Goal: Check status: Check status

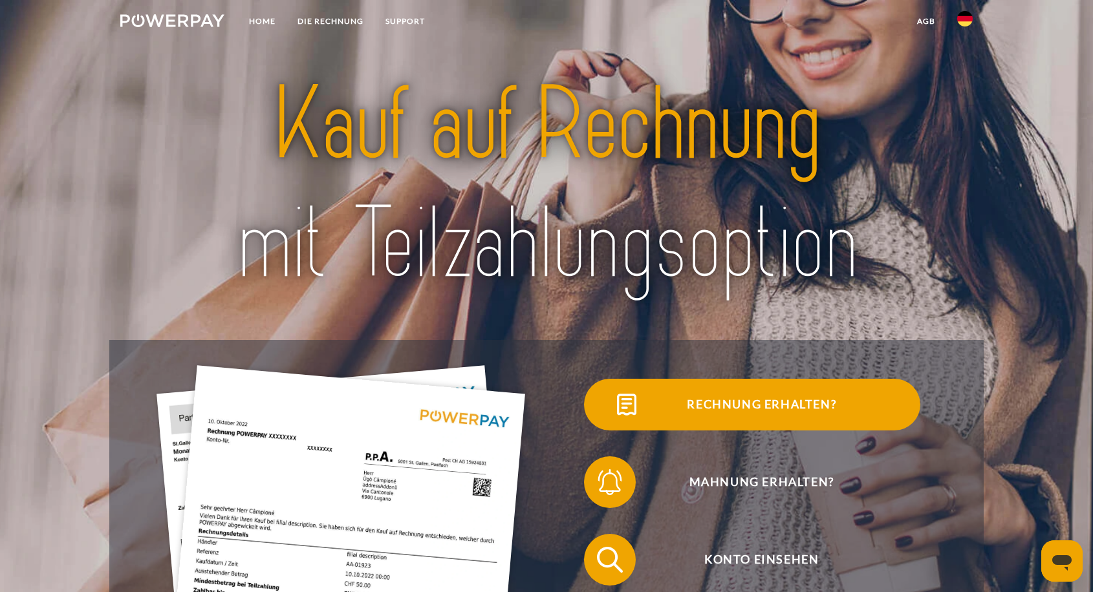
click at [726, 402] on span "Rechnung erhalten?" at bounding box center [761, 405] width 317 height 52
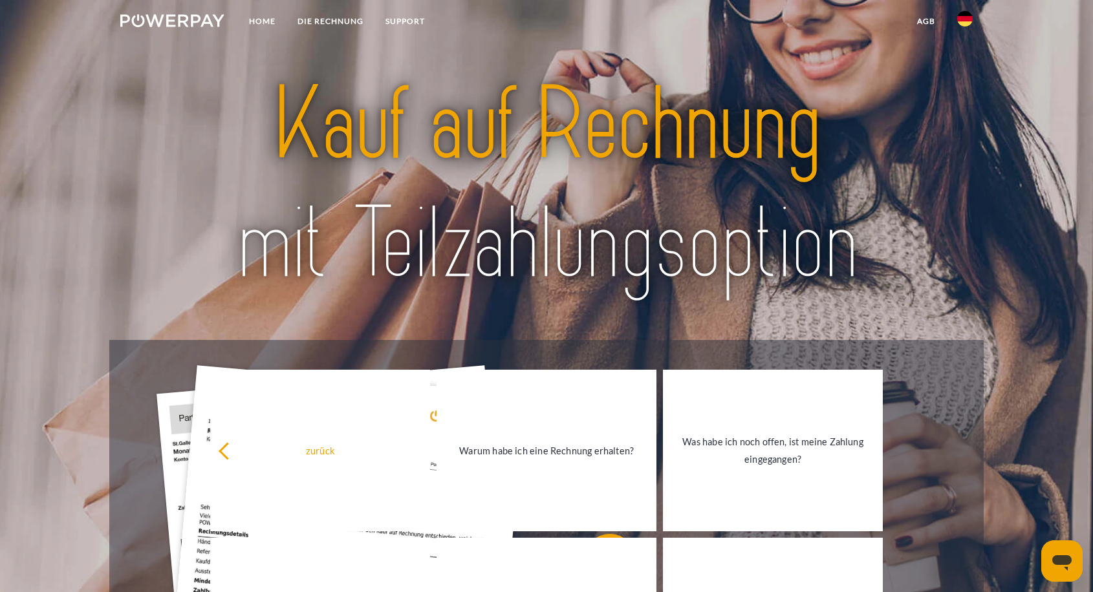
click at [677, 327] on div at bounding box center [546, 185] width 874 height 311
click at [940, 424] on div "Rechnung erhalten?" at bounding box center [751, 405] width 411 height 78
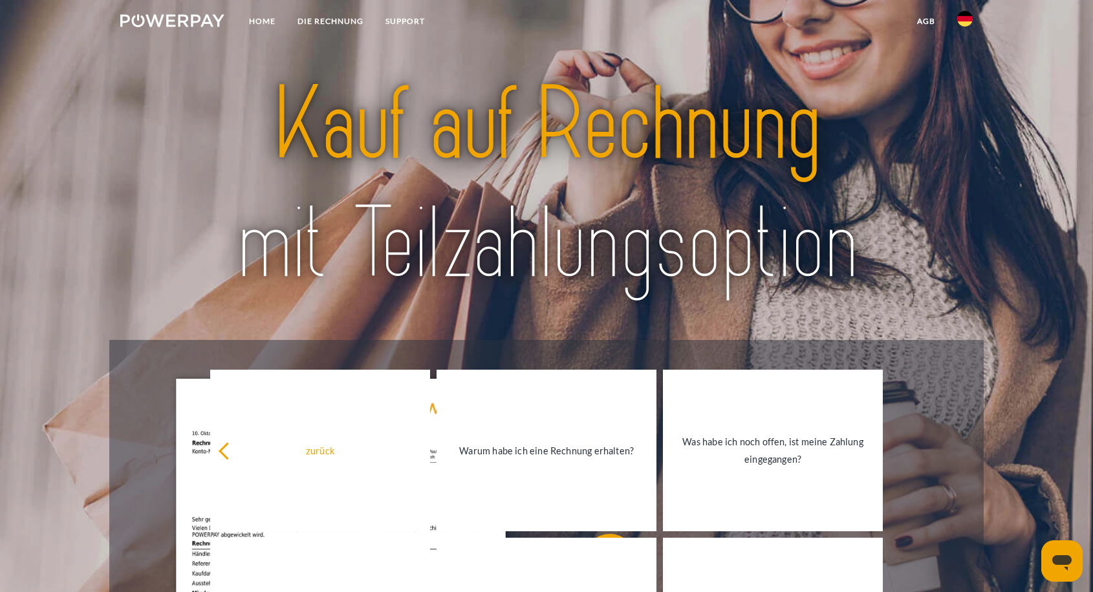
click at [228, 315] on div at bounding box center [546, 185] width 874 height 311
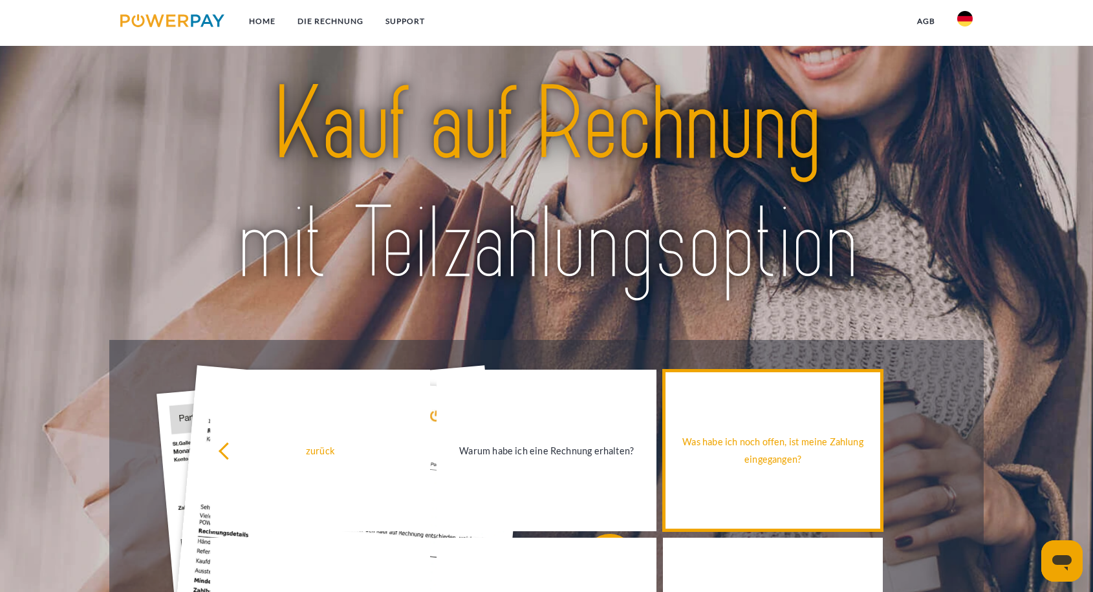
scroll to position [462, 0]
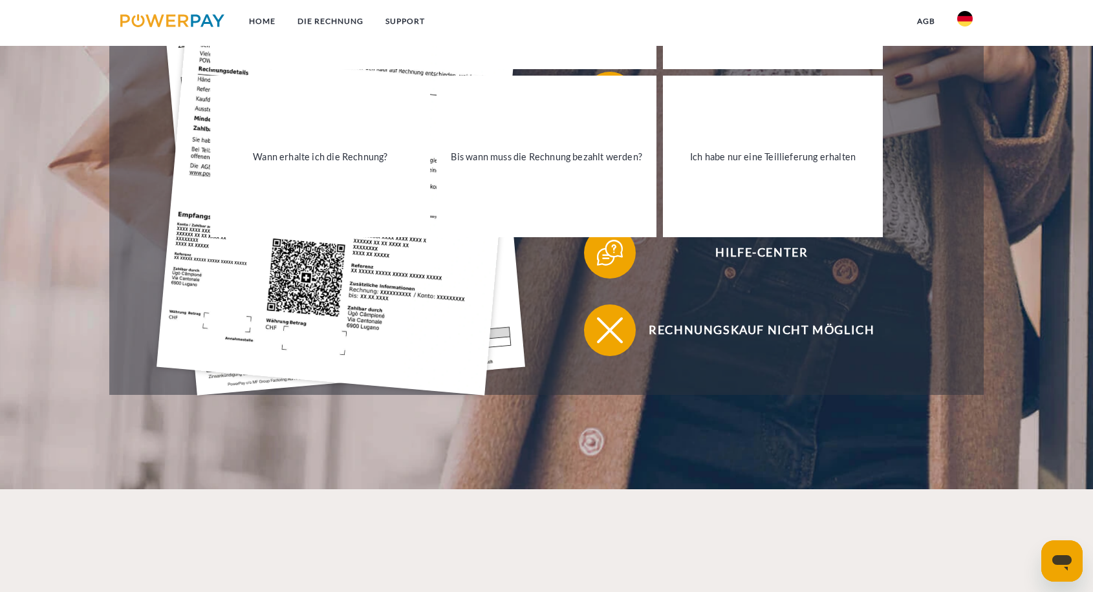
click at [943, 367] on div "Rechnungskauf nicht möglich" at bounding box center [751, 331] width 411 height 78
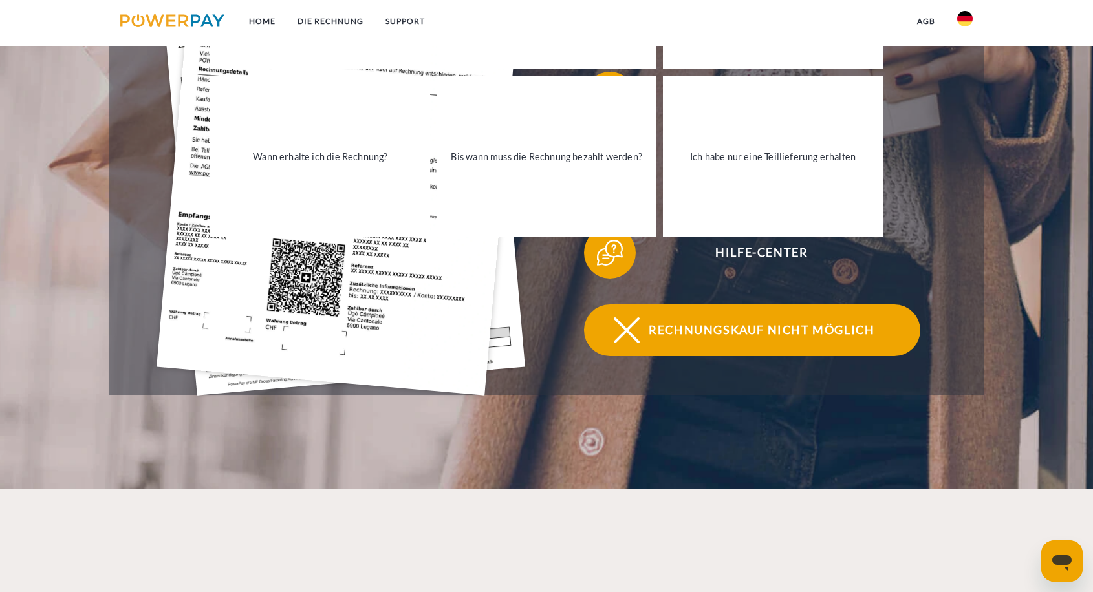
scroll to position [455, 0]
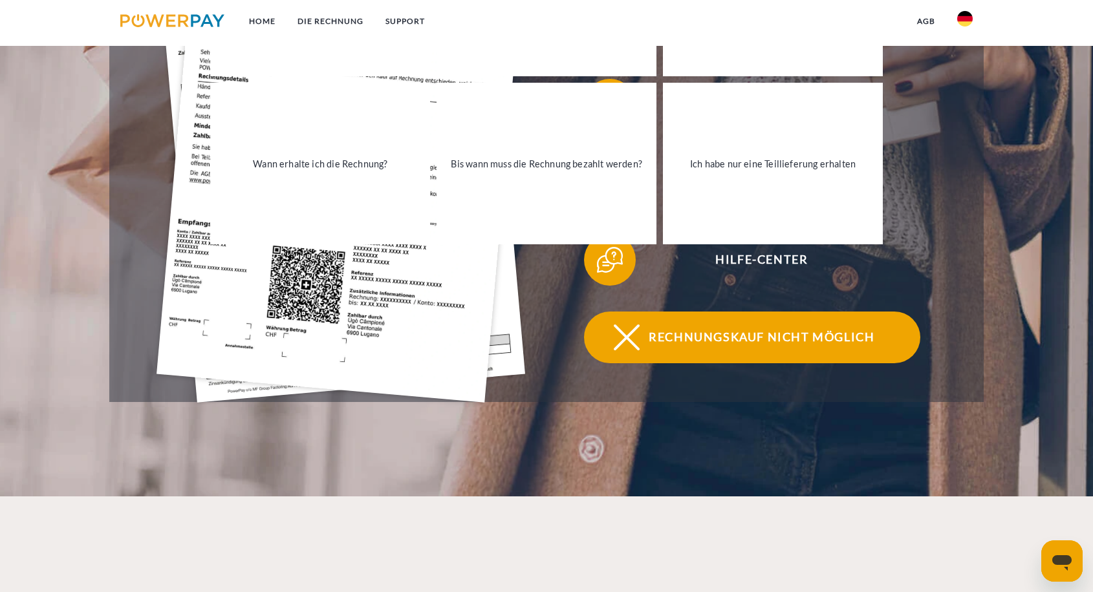
click at [635, 338] on img at bounding box center [626, 337] width 32 height 32
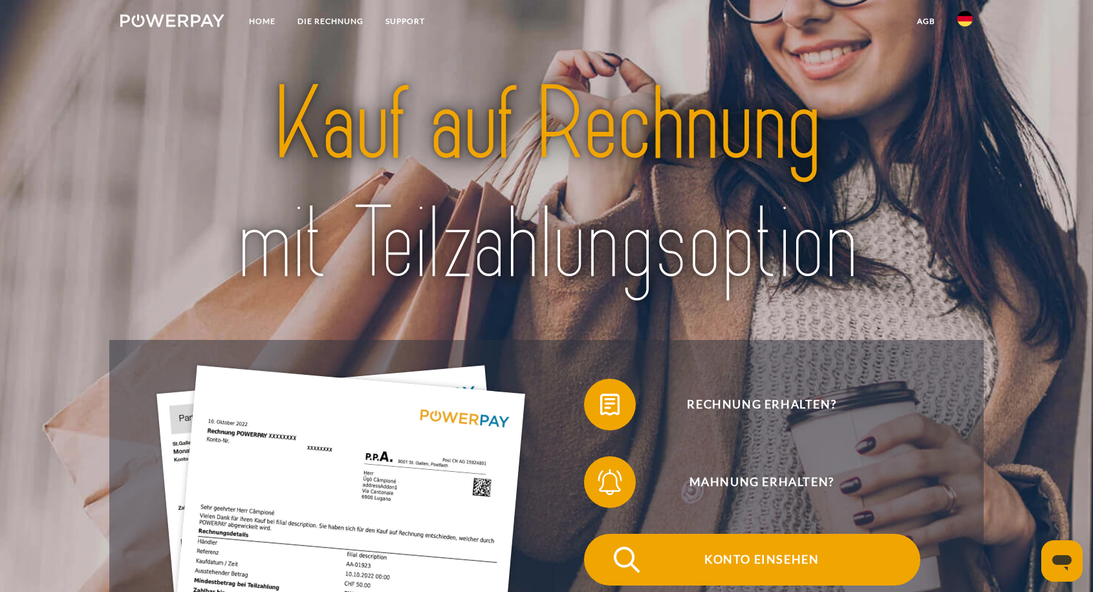
click at [783, 556] on span "Konto einsehen" at bounding box center [761, 560] width 317 height 52
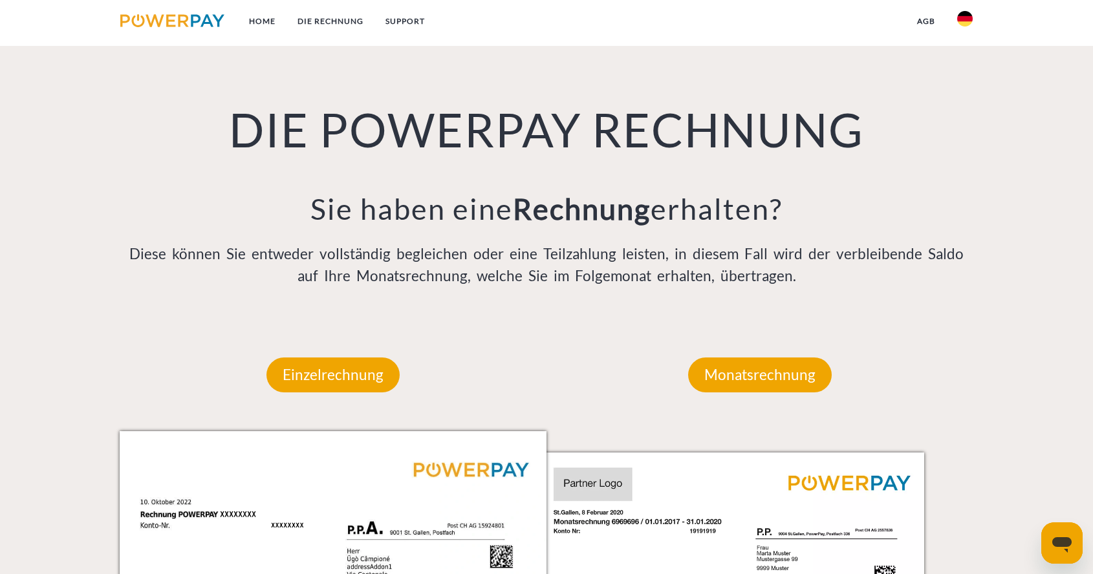
scroll to position [1295, 0]
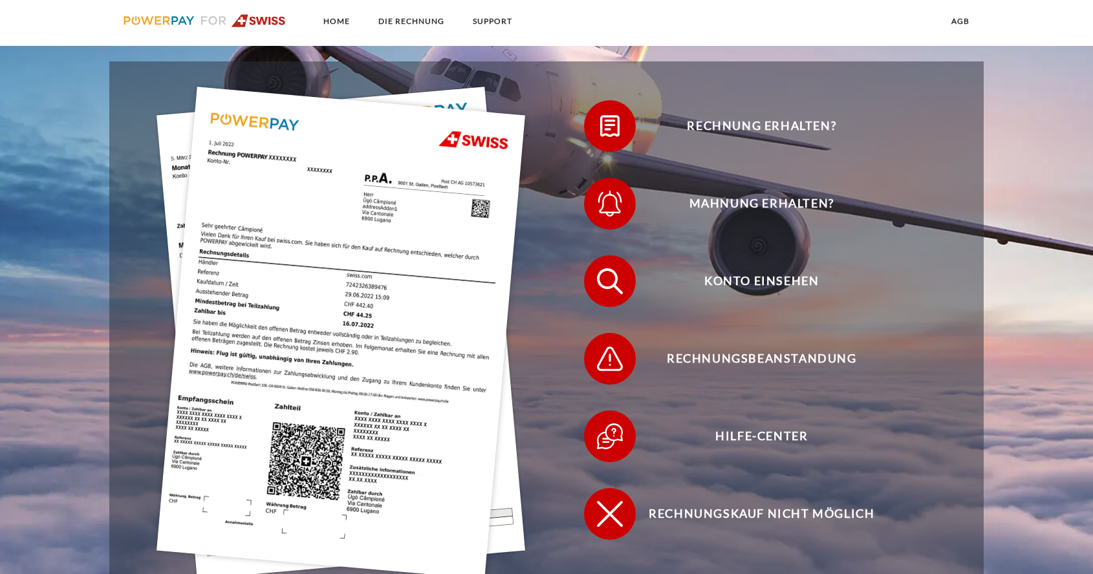
scroll to position [368, 0]
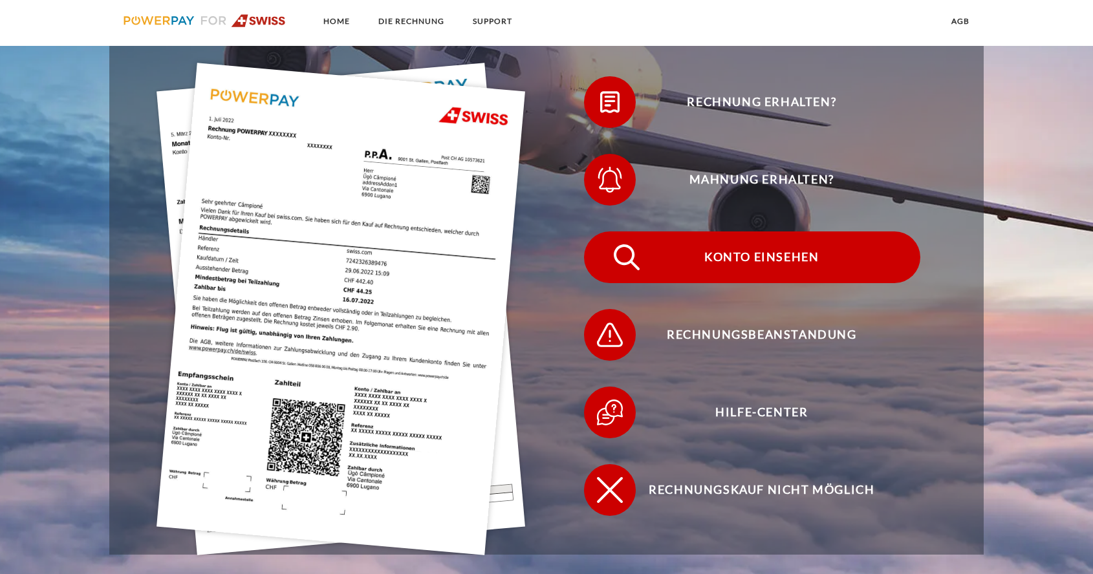
click at [746, 255] on span "Konto einsehen" at bounding box center [761, 258] width 317 height 52
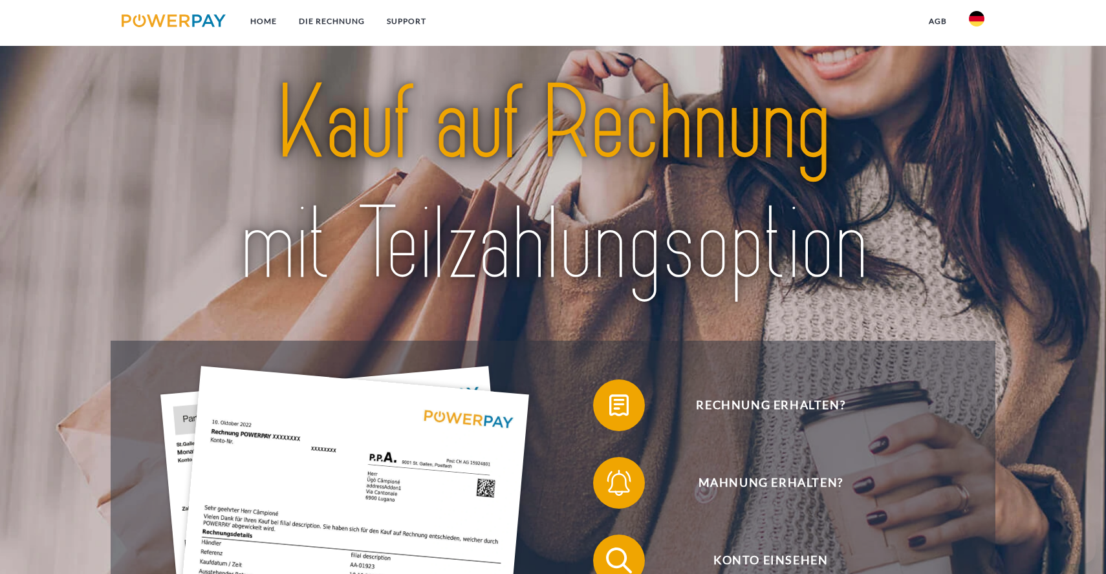
scroll to position [1295, 0]
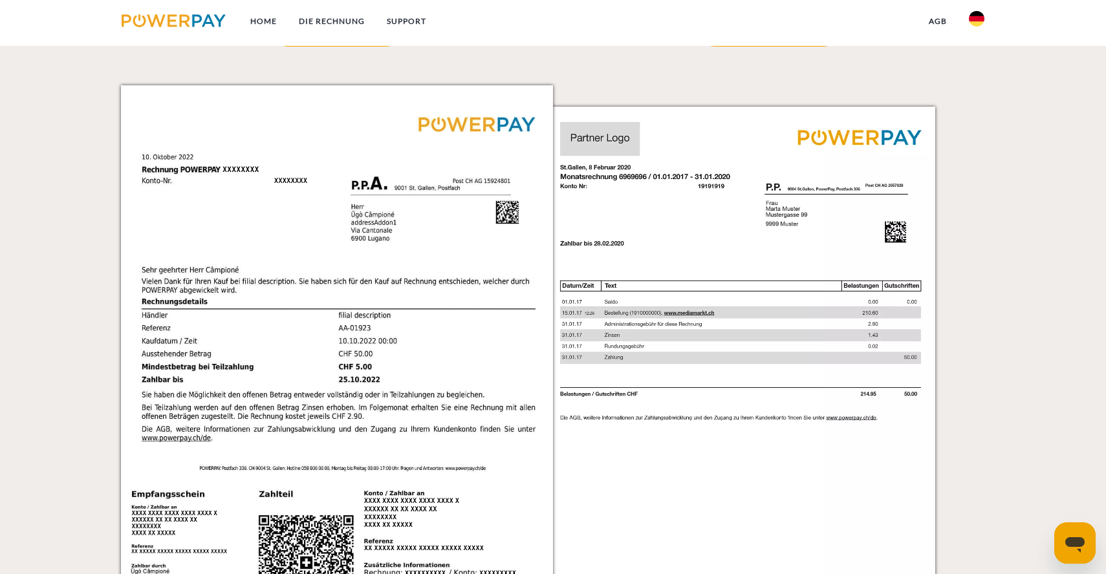
drag, startPoint x: 0, startPoint y: 0, endPoint x: 43, endPoint y: 138, distance: 144.2
click at [43, 138] on div at bounding box center [55, 335] width 111 height 725
